Goal: Information Seeking & Learning: Understand process/instructions

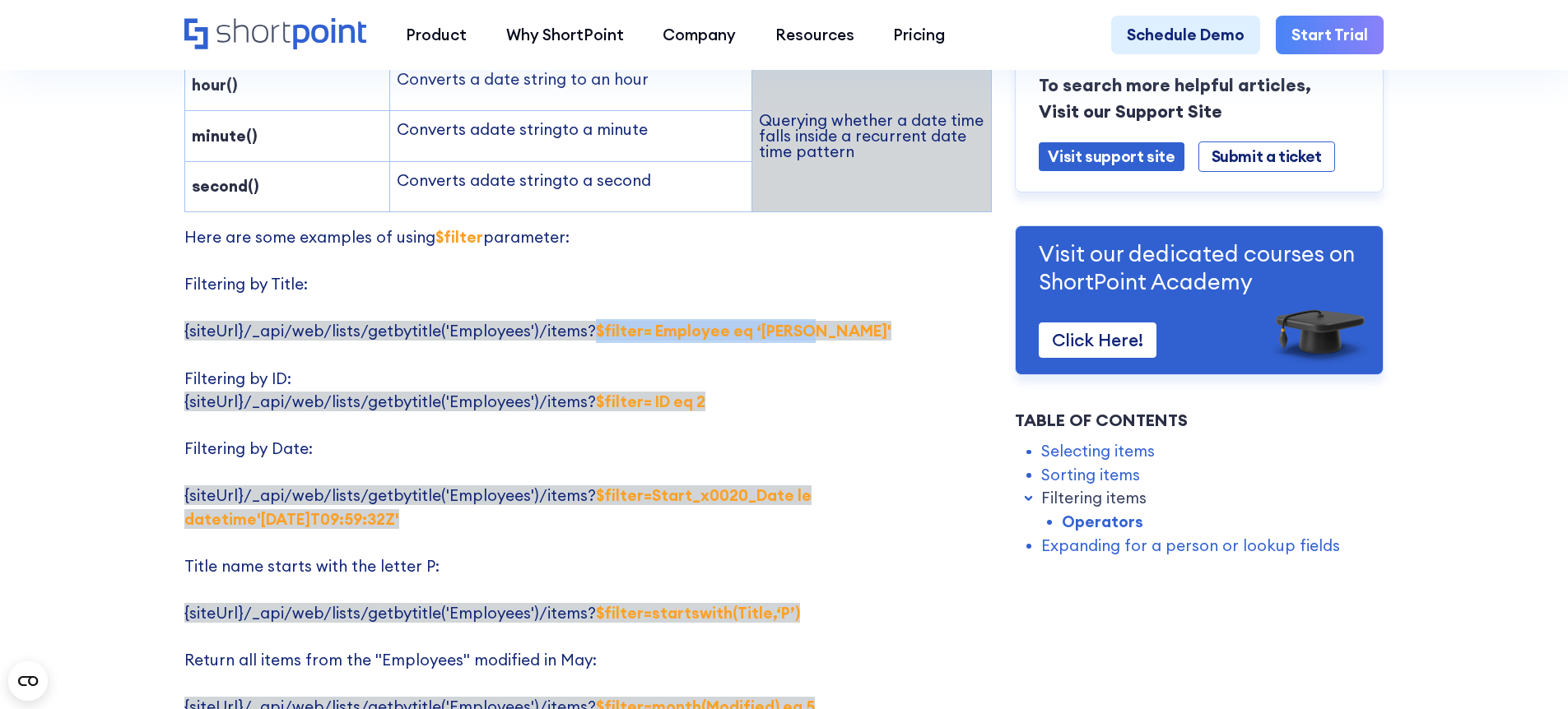
click at [734, 292] on p "Here are some examples of using $filter parameter: Filtering by Title: {siteUrl…" at bounding box center [589, 542] width 808 height 634
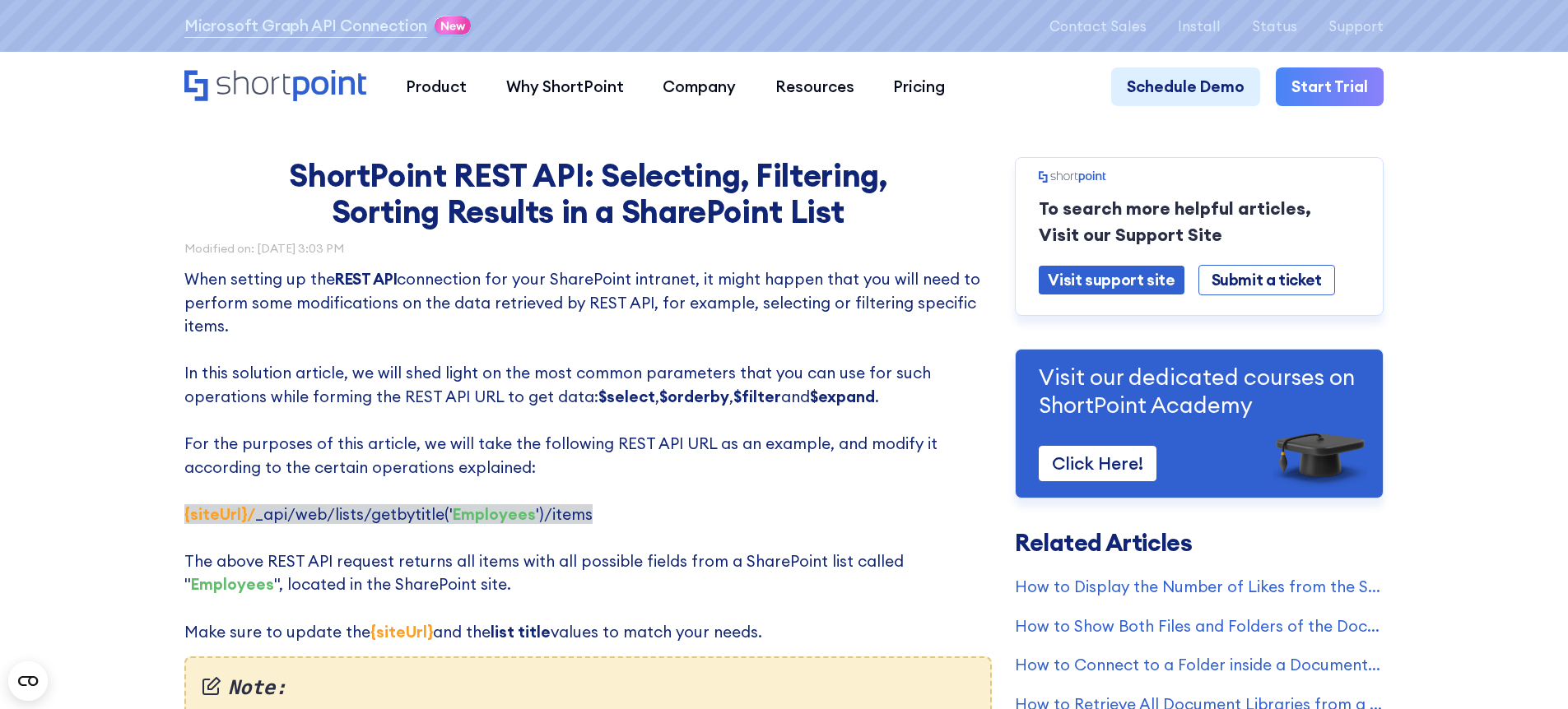
click at [352, 279] on strong "REST API" at bounding box center [366, 279] width 62 height 19
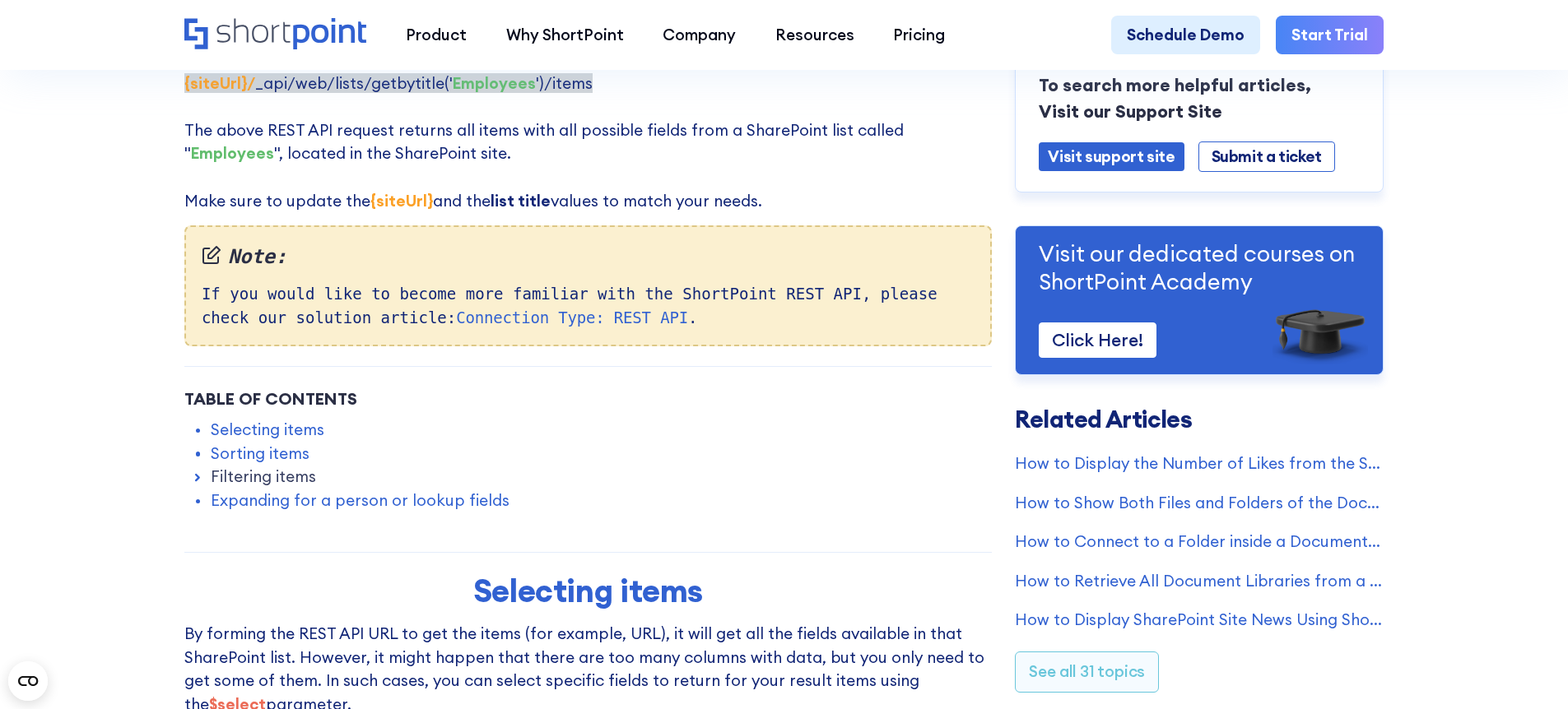
scroll to position [592, 0]
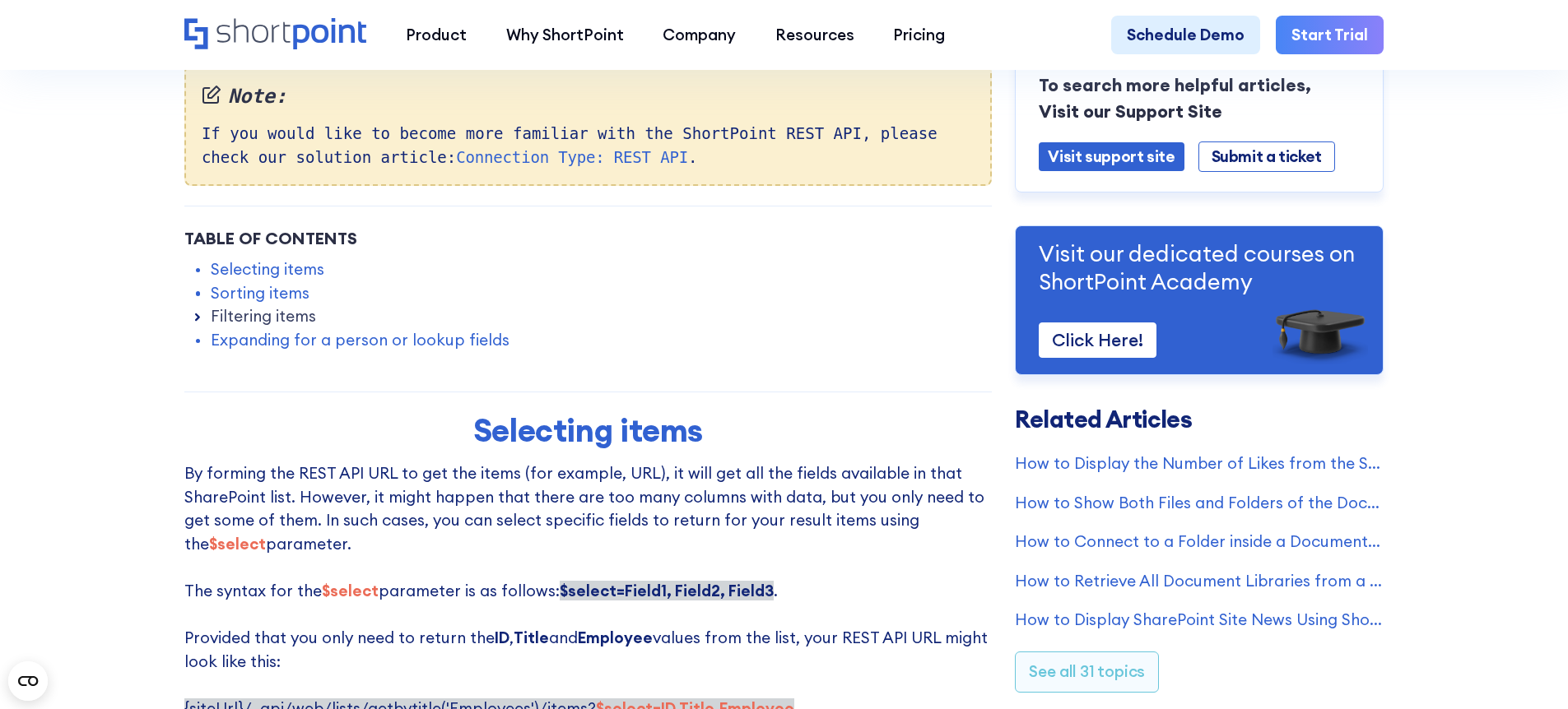
click at [196, 320] on icon at bounding box center [198, 317] width 4 height 6
click at [247, 325] on link "Filtering items" at bounding box center [263, 316] width 106 height 24
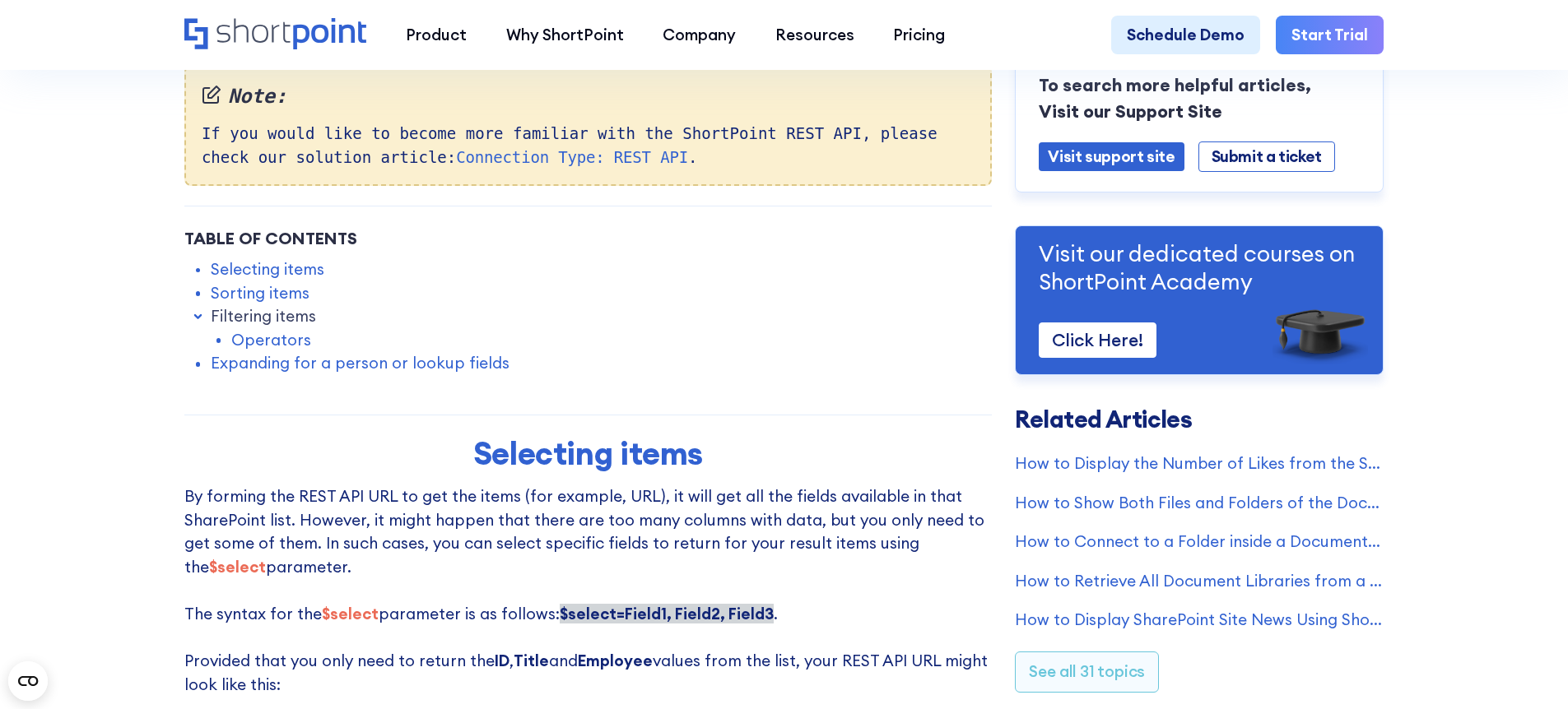
click at [254, 351] on link "Operators" at bounding box center [271, 340] width 80 height 24
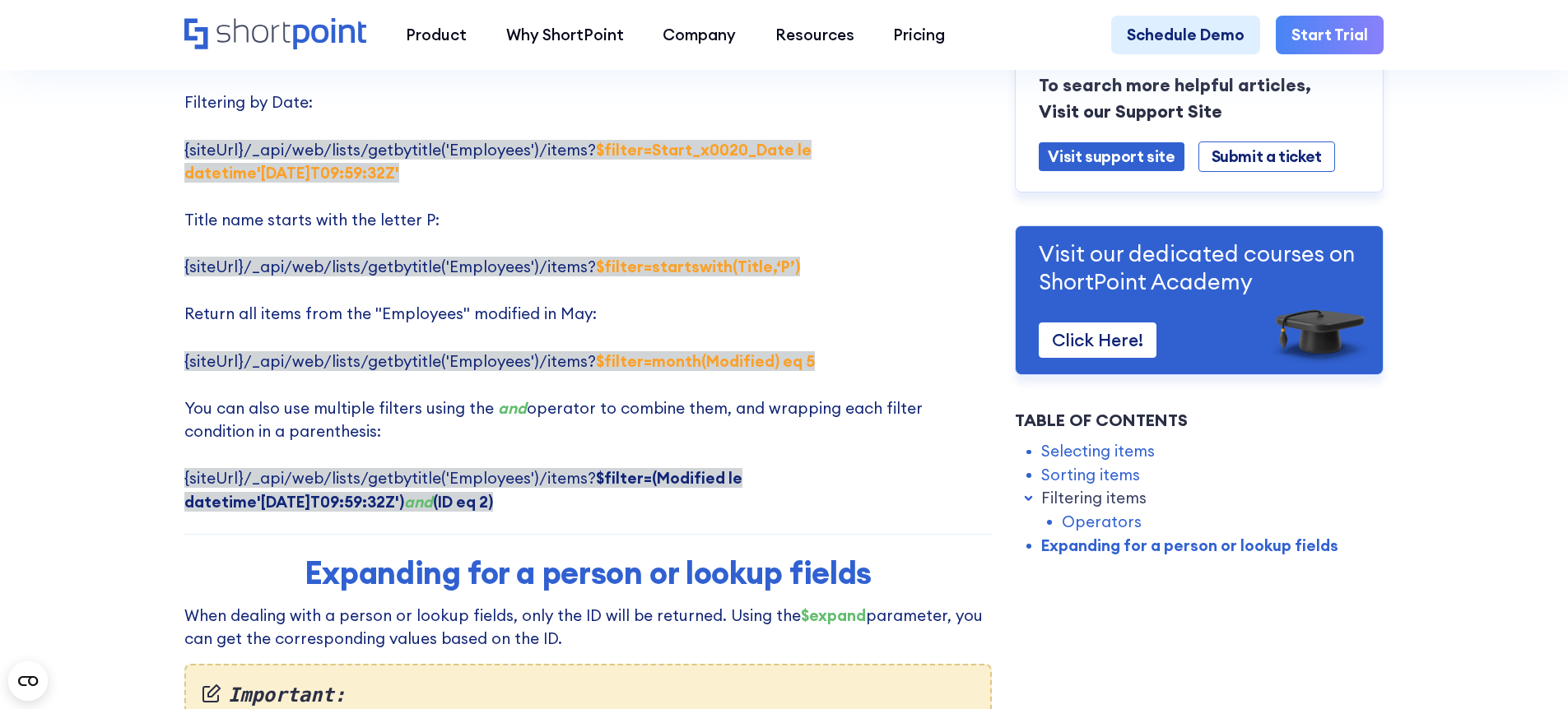
scroll to position [3325, 0]
